Goal: Transaction & Acquisition: Purchase product/service

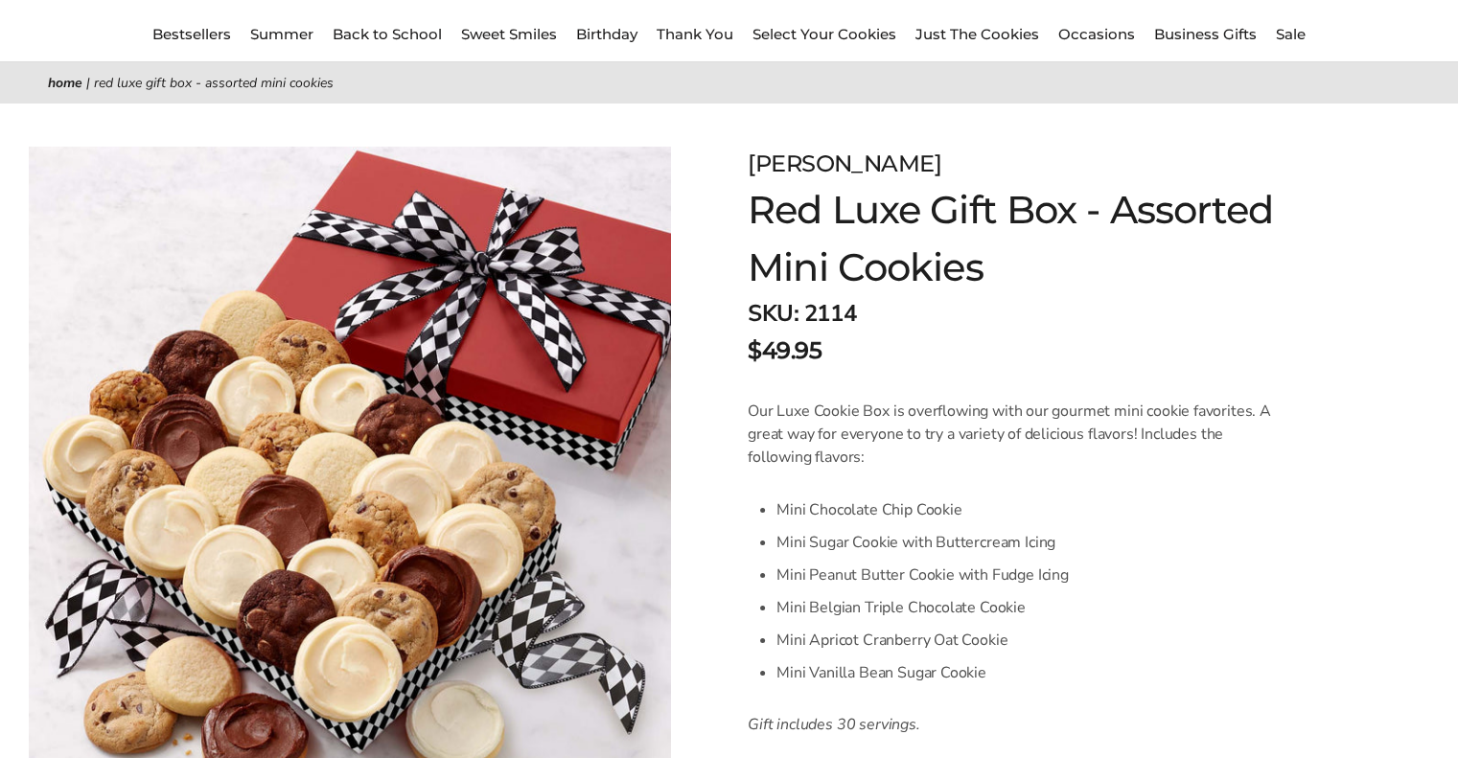
scroll to position [192, 0]
